Goal: Obtain resource: Obtain resource

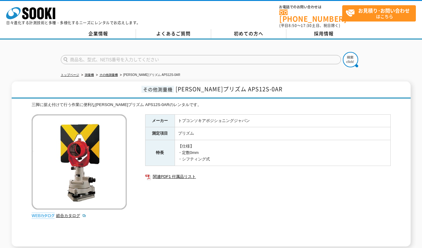
click at [146, 57] on input "text" at bounding box center [201, 59] width 280 height 9
paste input "RT-2000LD"
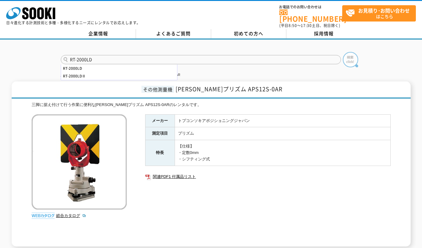
type input "RT-2000LD"
click at [351, 55] on img at bounding box center [350, 59] width 15 height 15
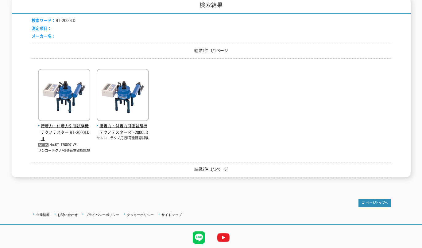
scroll to position [102, 0]
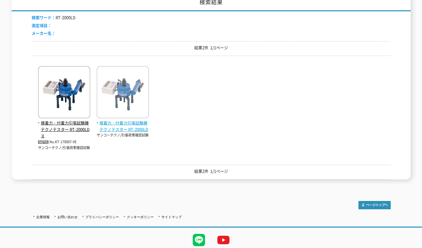
click at [111, 122] on span "接着力・付着力引張試験機 テクノテスター RT-2000LD" at bounding box center [123, 126] width 52 height 13
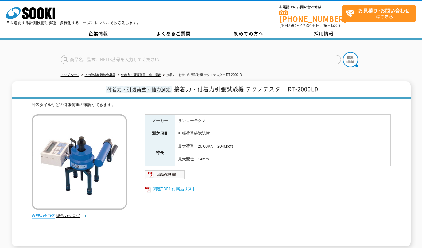
click at [175, 185] on link "関連PDF1 付属品リスト" at bounding box center [267, 189] width 245 height 8
